Goal: Task Accomplishment & Management: Use online tool/utility

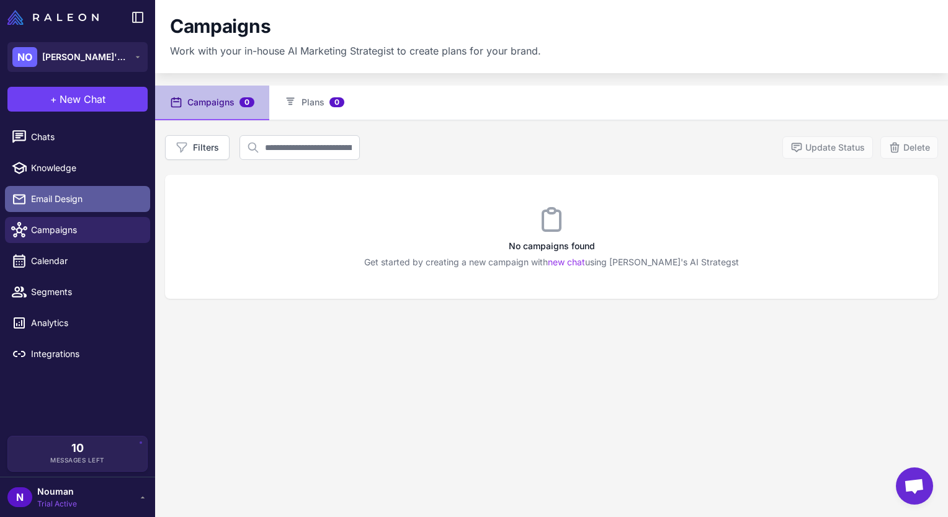
click at [111, 203] on span "Email Design" at bounding box center [85, 199] width 109 height 14
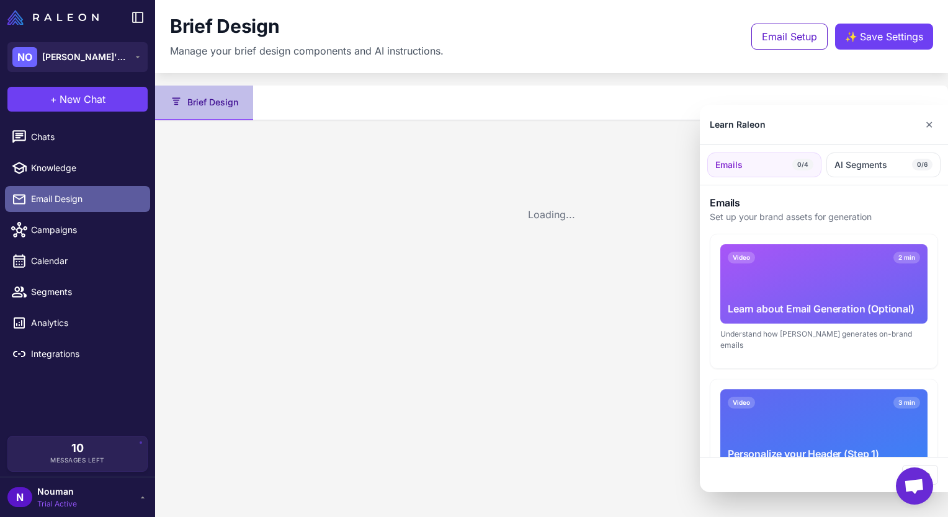
click at [112, 216] on div at bounding box center [474, 258] width 948 height 517
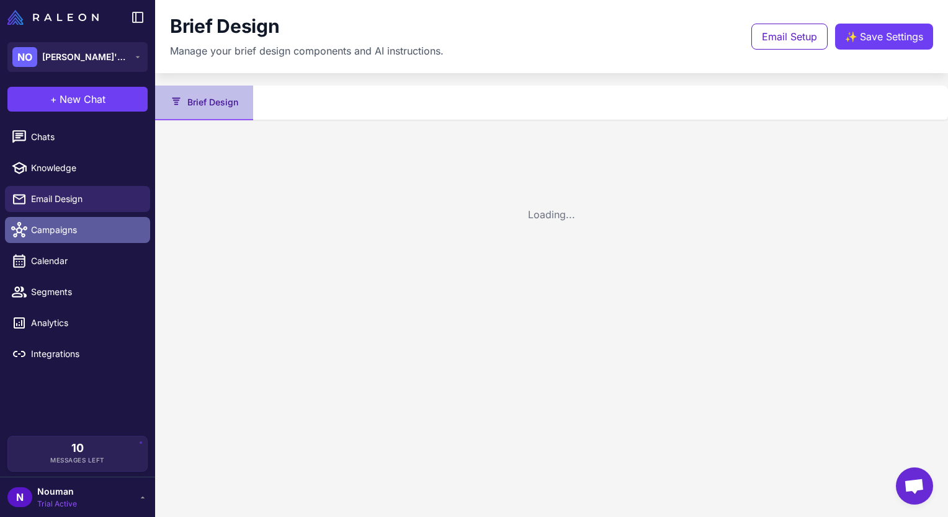
click at [112, 217] on link "Campaigns" at bounding box center [77, 230] width 145 height 26
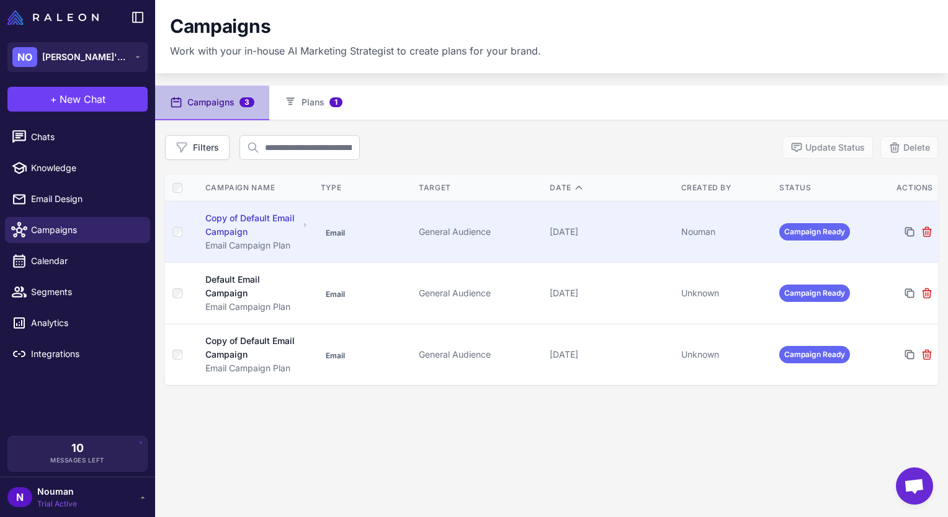
click at [220, 209] on td "Copy of Default Email Campaign Email Campaign Plan" at bounding box center [257, 231] width 118 height 61
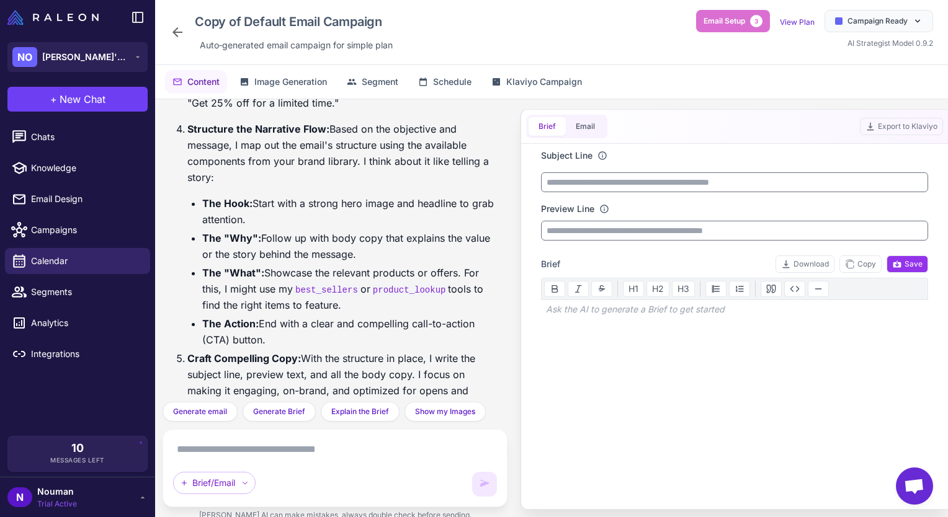
scroll to position [662, 0]
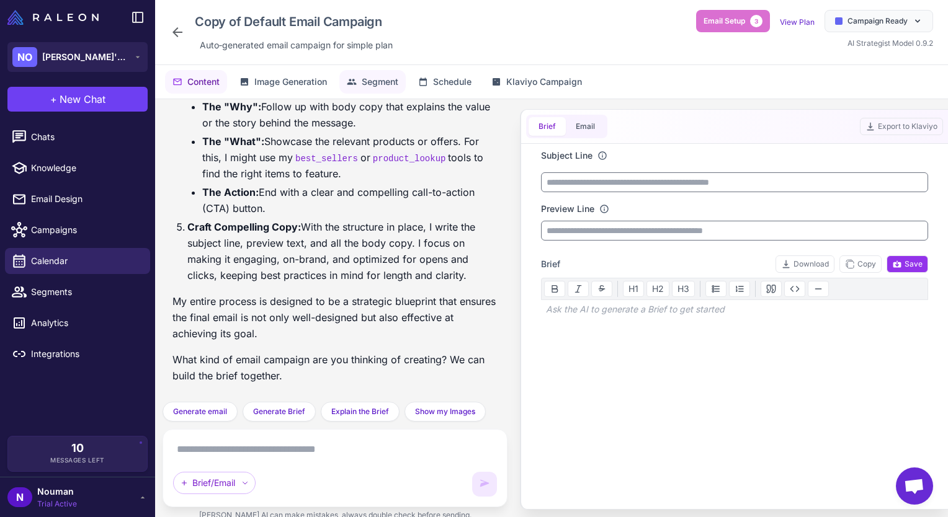
click at [374, 85] on span "Segment" at bounding box center [380, 82] width 37 height 14
